Goal: Task Accomplishment & Management: Complete application form

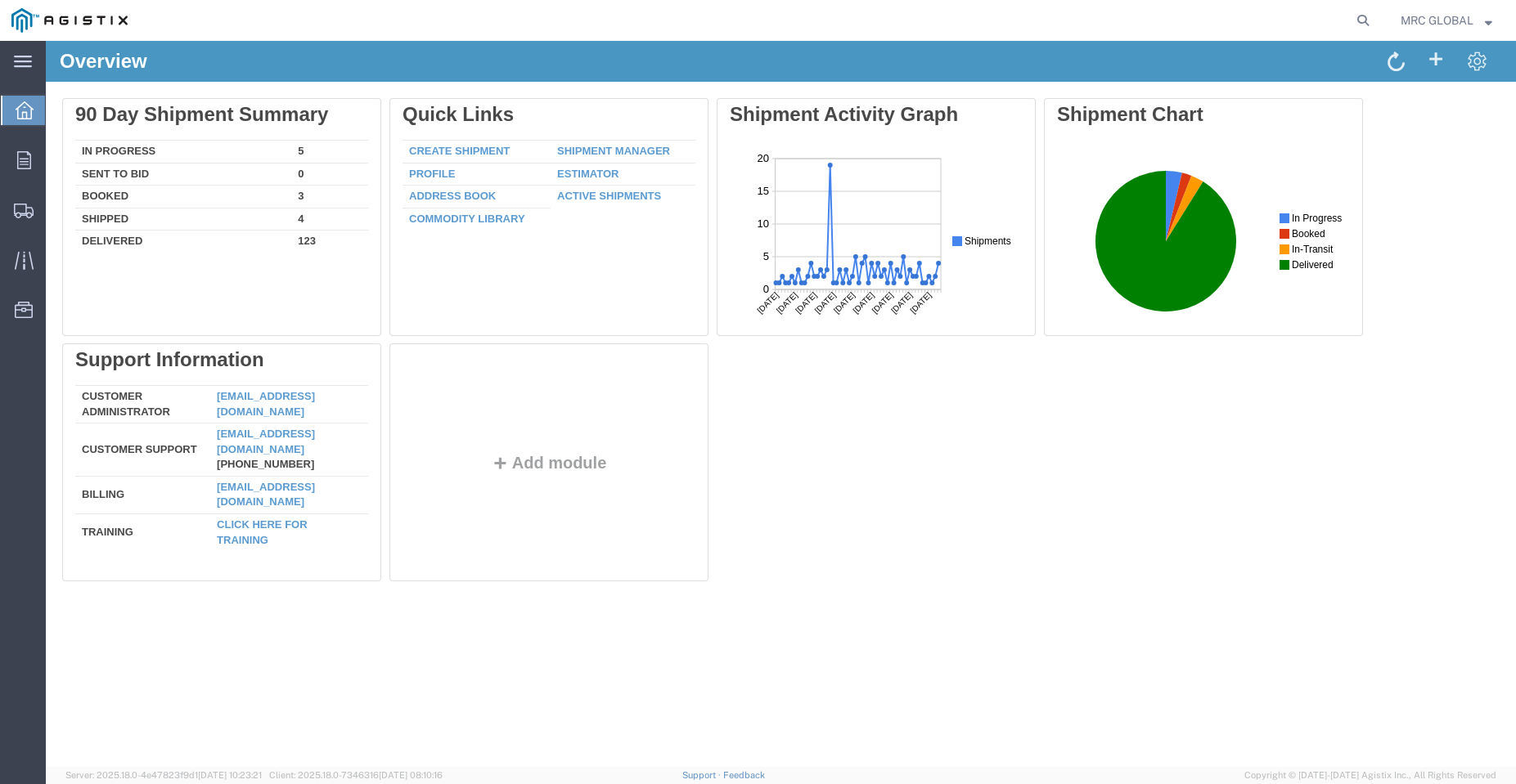
drag, startPoint x: 900, startPoint y: 42, endPoint x: 819, endPoint y: 387, distance: 354.4
click at [867, 458] on div "Delete 90 Day Shipment Summary In Progress 5 Sent To Bid 0 Booked 3 Shipped 4 D…" at bounding box center [780, 344] width 1438 height 491
drag, startPoint x: 531, startPoint y: 42, endPoint x: 922, endPoint y: 442, distance: 559.4
click at [922, 442] on div "Delete 90 Day Shipment Summary In Progress 5 Sent To Bid 0 Booked 3 Shipped 4 D…" at bounding box center [780, 344] width 1438 height 491
click at [0, 0] on span "Create Shipment" at bounding box center [0, 0] width 0 height 0
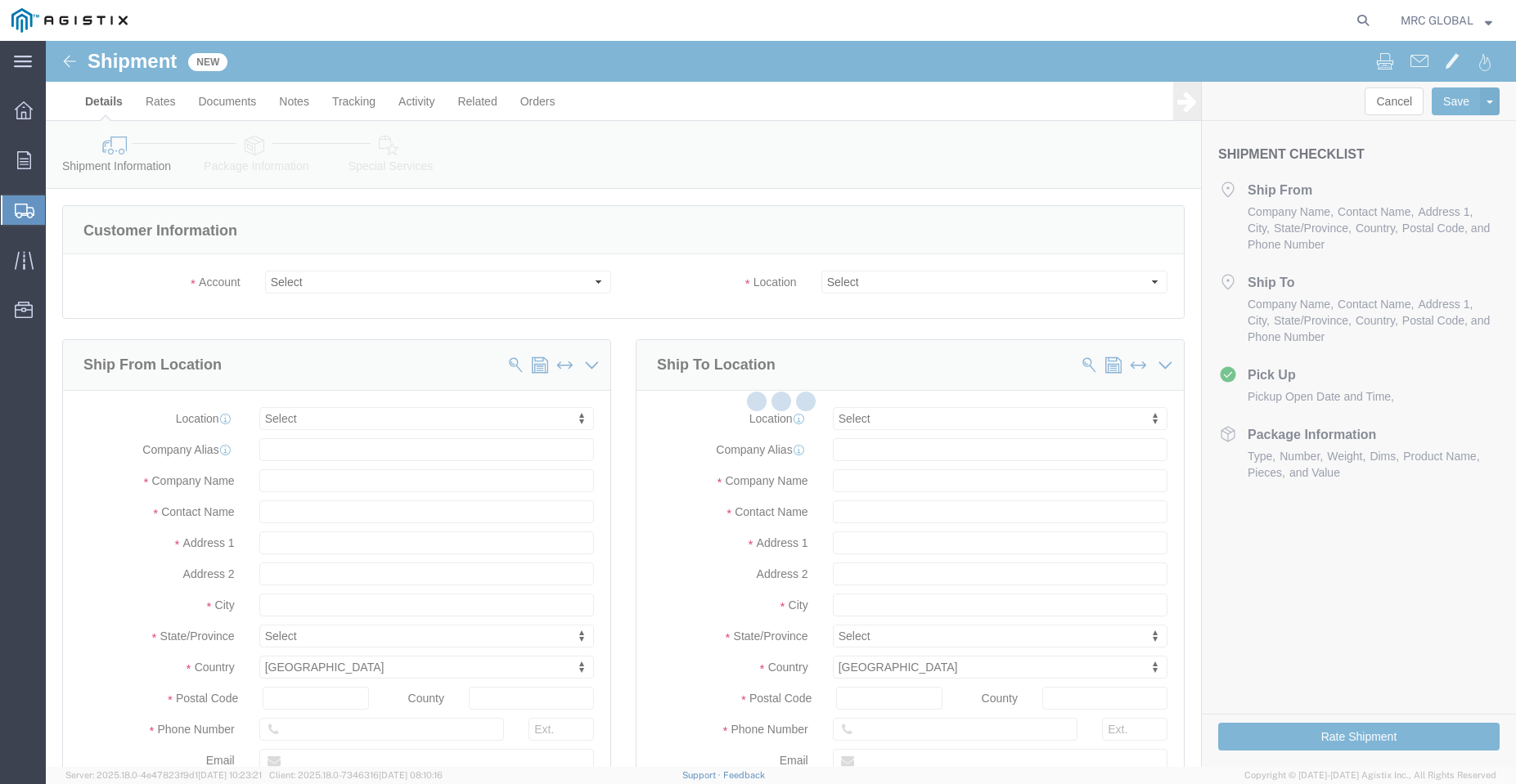
select select
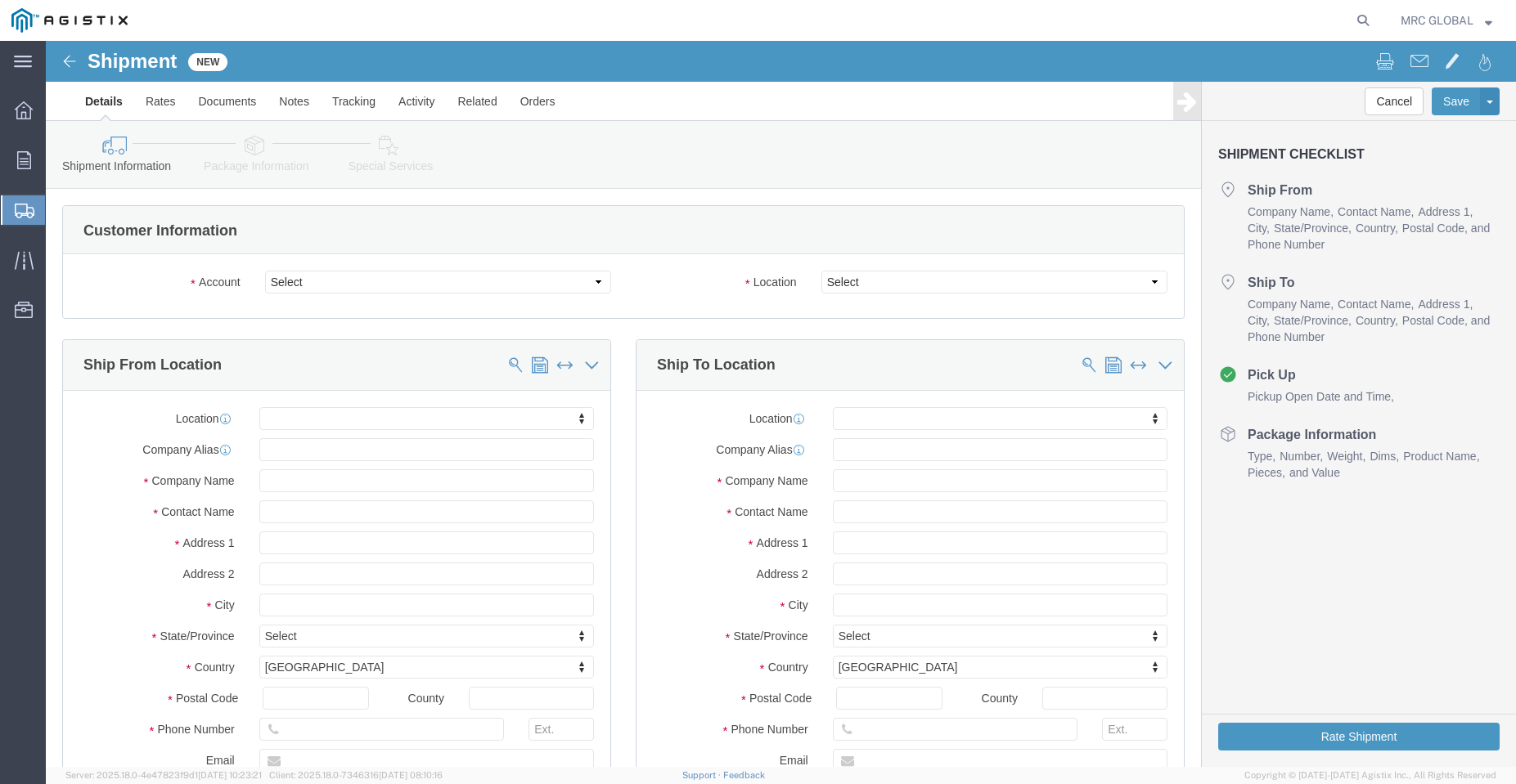
click at [1491, 23] on strong "button" at bounding box center [1489, 20] width 8 height 6
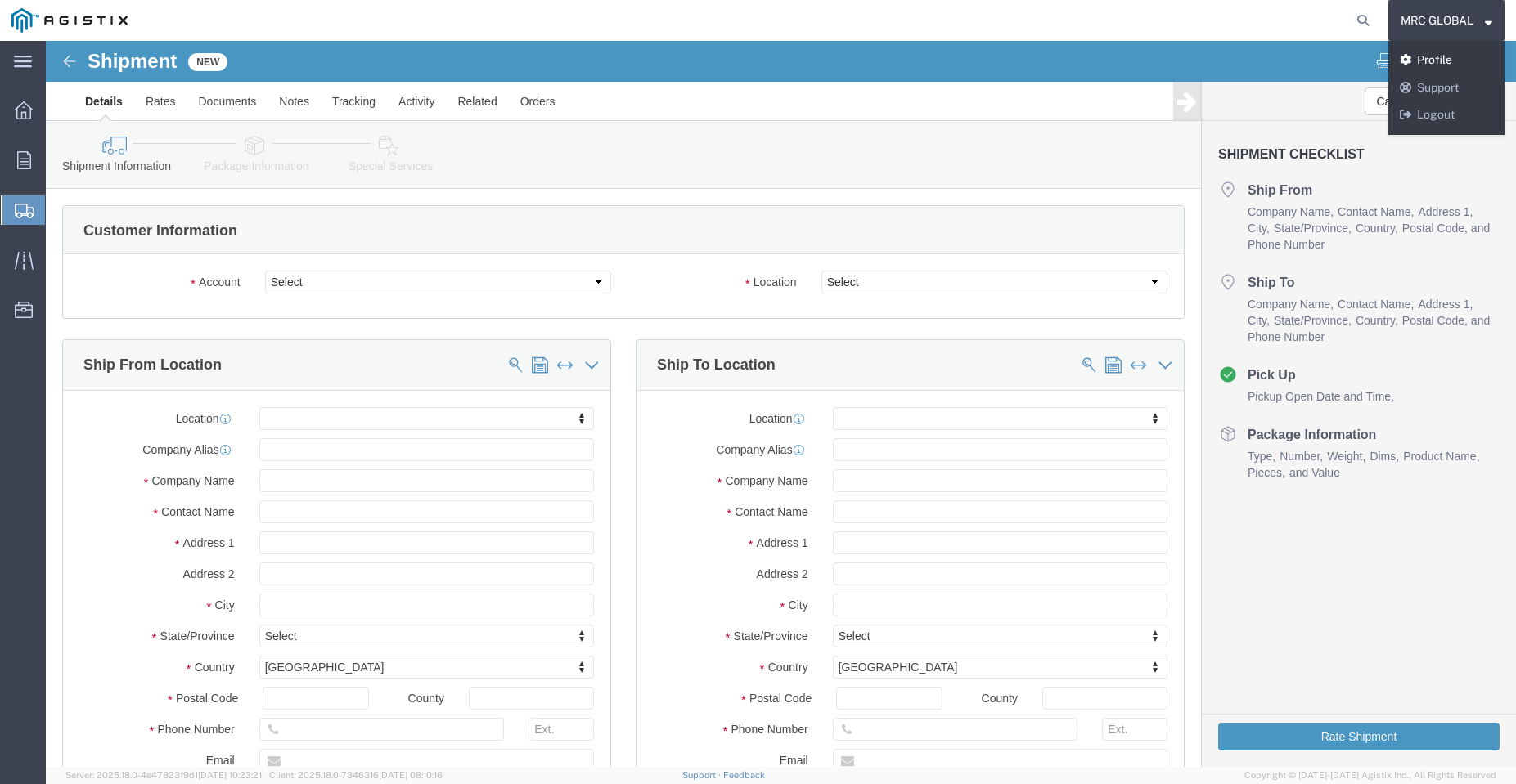
click at [1451, 60] on link "Profile" at bounding box center [1447, 60] width 117 height 28
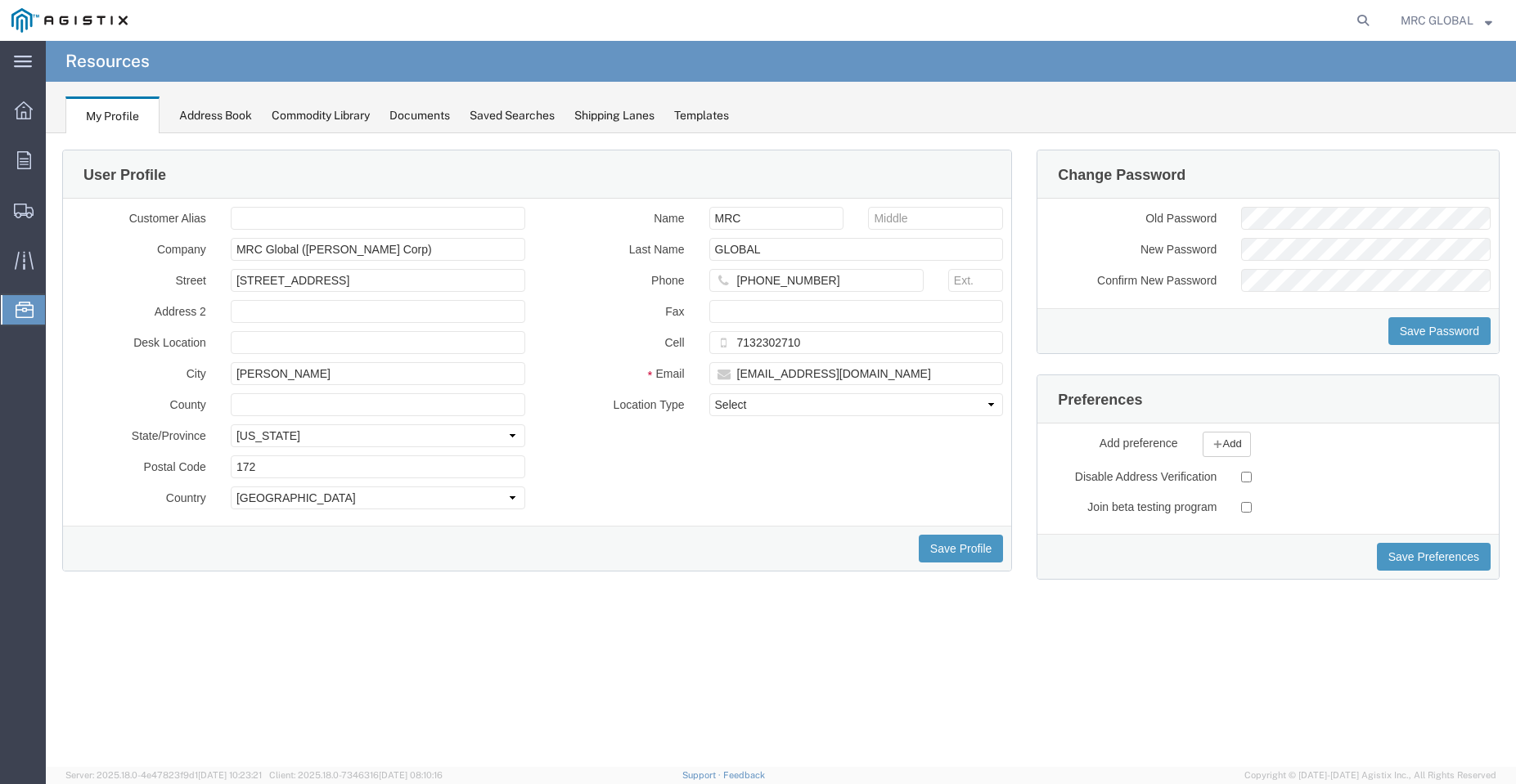
drag, startPoint x: 480, startPoint y: 664, endPoint x: 436, endPoint y: 625, distance: 58.8
click at [480, 665] on div "User Profile Customer Alias Company MRC Global ([PERSON_NAME] Corp) Street [STR…" at bounding box center [780, 451] width 1470 height 634
click at [29, 110] on icon at bounding box center [23, 110] width 18 height 18
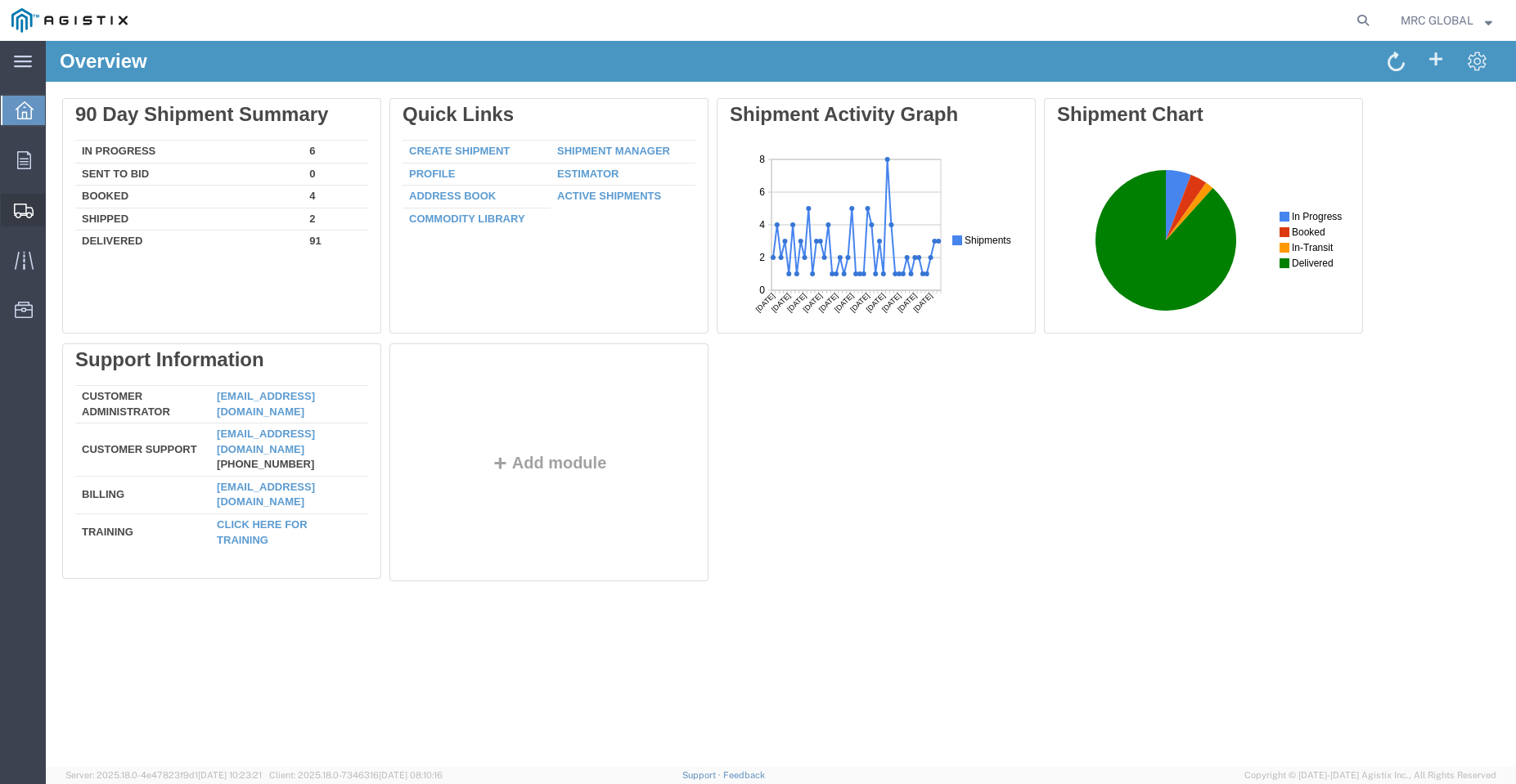
click at [20, 205] on icon at bounding box center [24, 210] width 20 height 14
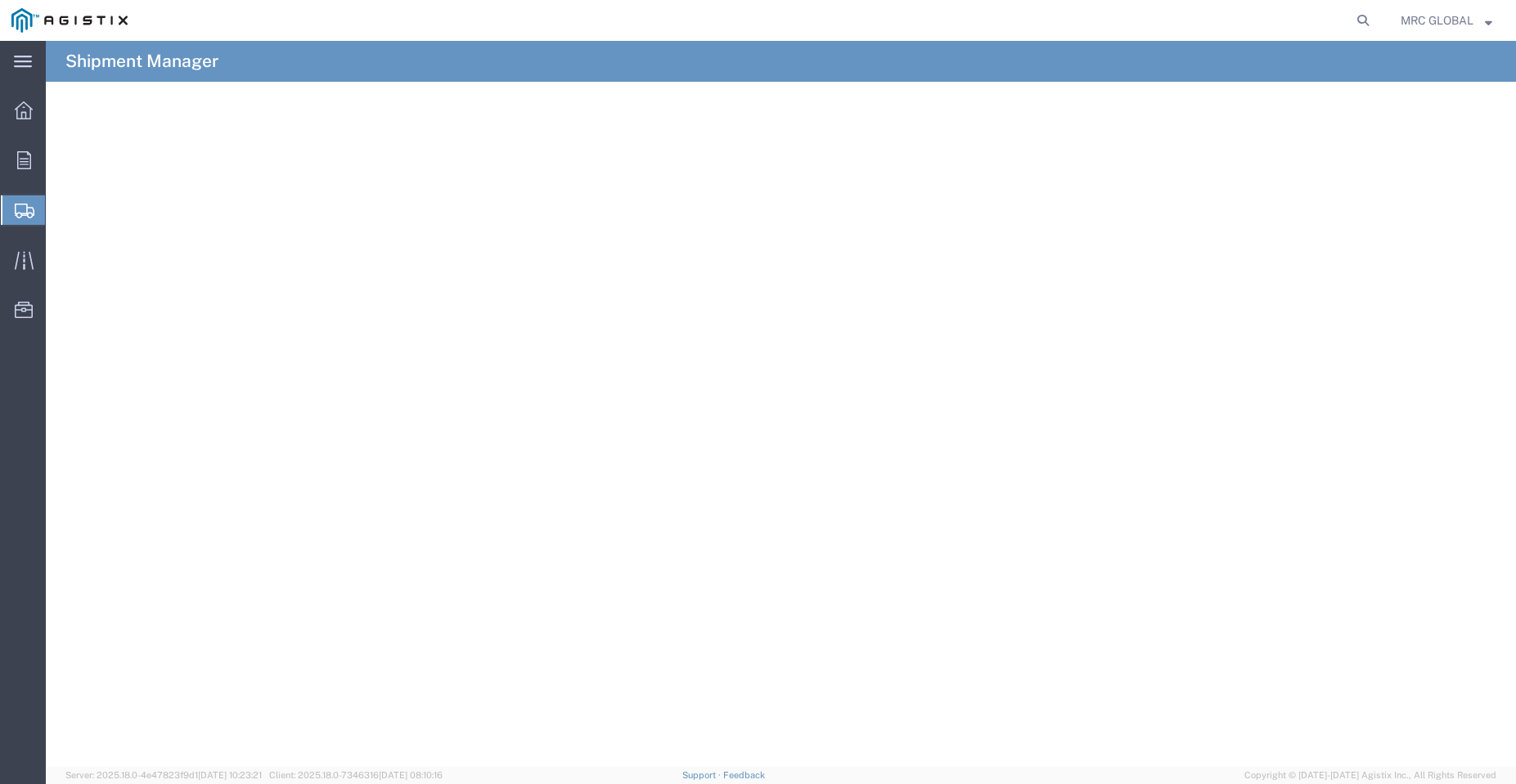
click at [0, 0] on span "Create Shipment" at bounding box center [0, 0] width 0 height 0
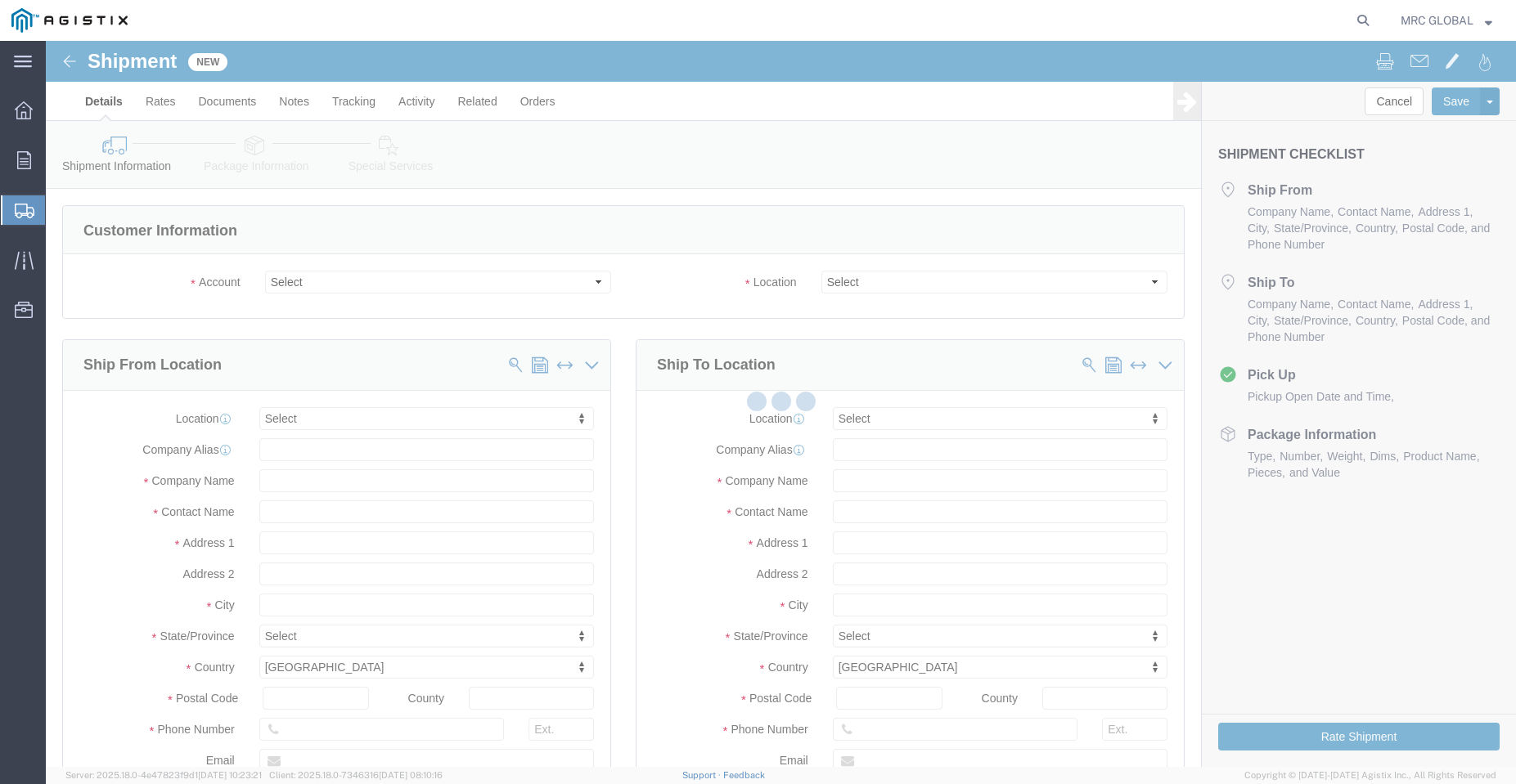
select select
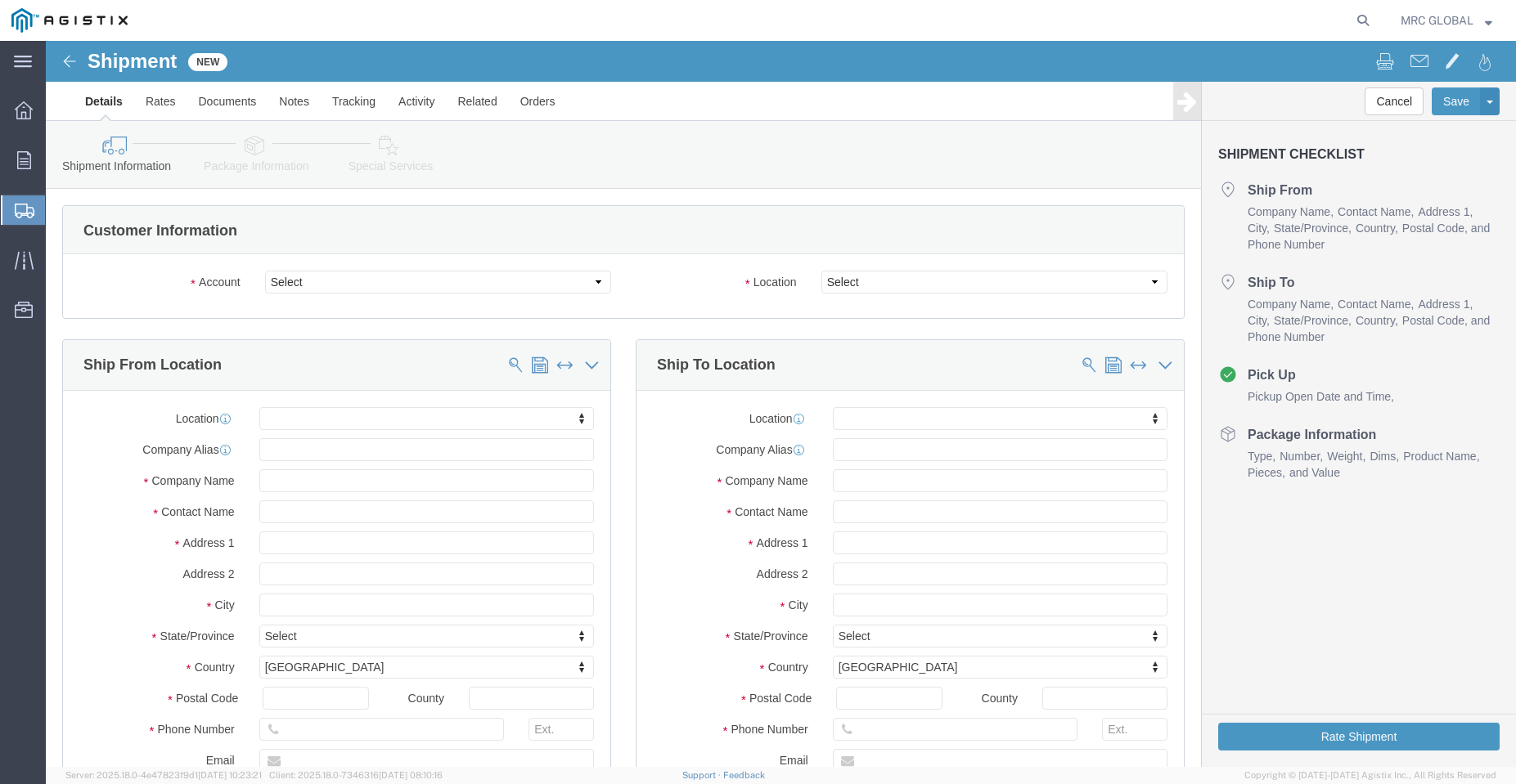
drag, startPoint x: 658, startPoint y: 0, endPoint x: 856, endPoint y: 88, distance: 216.7
click div "Shipment Information Package Information Special Services Loading Routing"
